Goal: Task Accomplishment & Management: Manage account settings

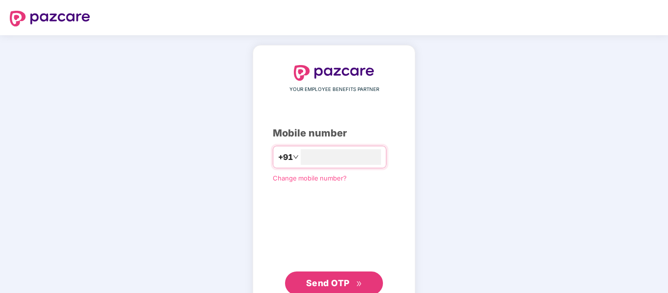
type input "**********"
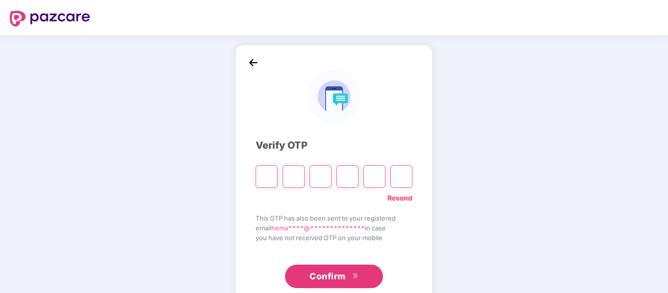
paste input "*"
type input "*"
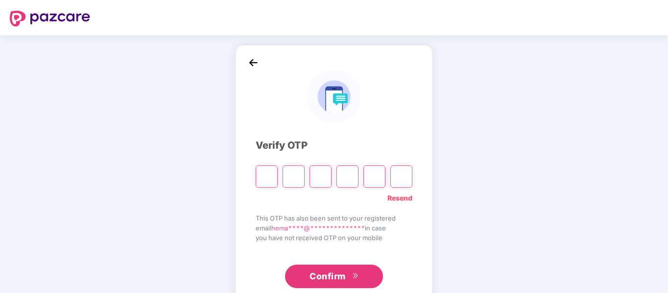
type input "*"
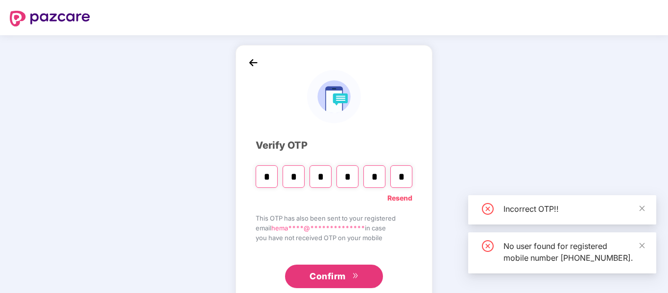
click at [338, 277] on span "Confirm" at bounding box center [328, 277] width 36 height 14
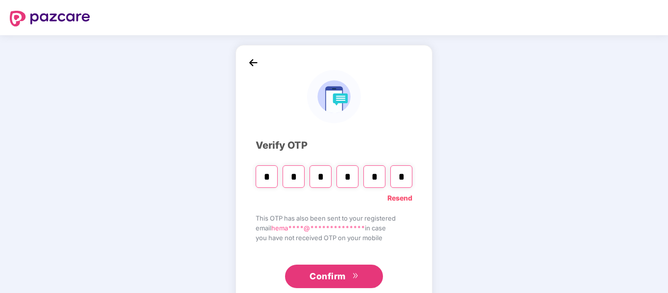
click at [336, 275] on span "Confirm" at bounding box center [328, 277] width 36 height 14
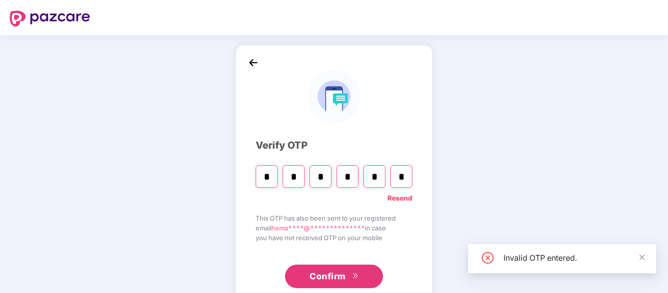
click at [404, 179] on input "*" at bounding box center [401, 177] width 22 height 23
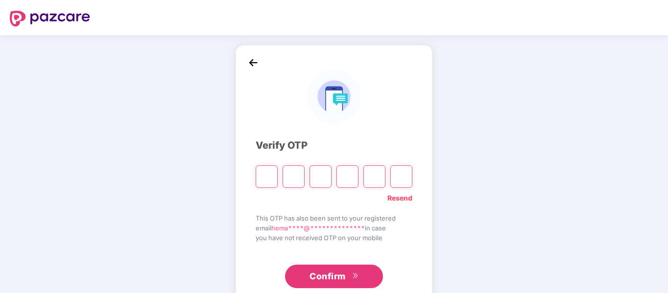
type input "*"
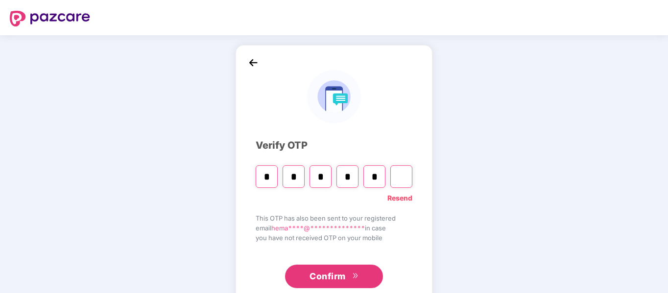
type input "*"
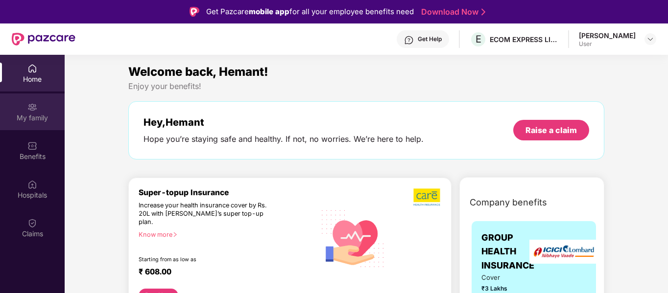
click at [47, 118] on div "My family" at bounding box center [32, 118] width 65 height 10
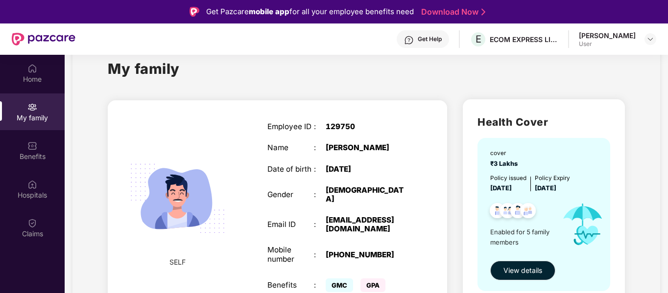
scroll to position [24, 0]
click at [532, 270] on span "View details" at bounding box center [523, 271] width 39 height 11
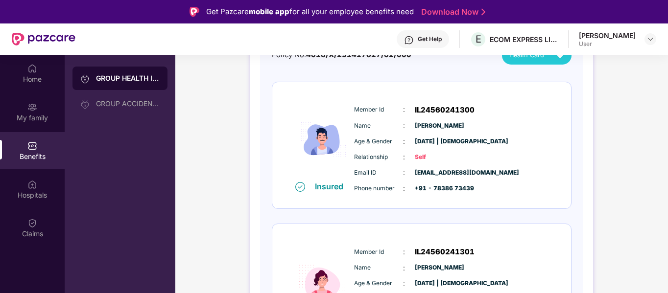
scroll to position [79, 0]
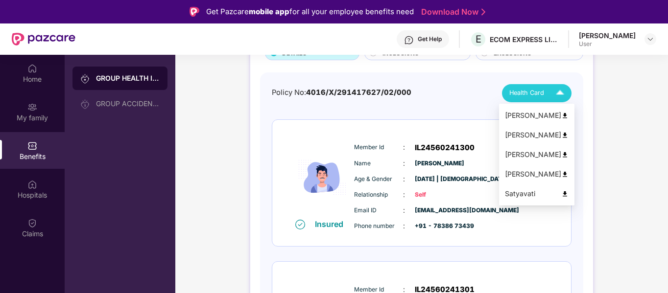
click at [560, 90] on img at bounding box center [560, 93] width 17 height 17
click at [562, 134] on img at bounding box center [564, 135] width 7 height 7
